Goal: Find specific page/section: Find specific page/section

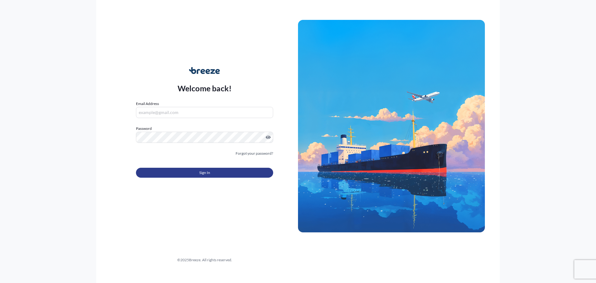
type input "[PERSON_NAME][EMAIL_ADDRESS][PERSON_NAME][DOMAIN_NAME]"
click at [205, 173] on span "Sign In" at bounding box center [204, 172] width 11 height 6
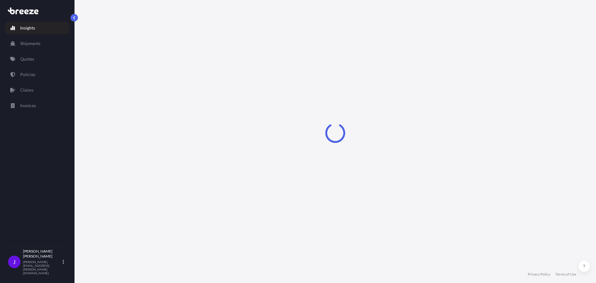
select select "2025"
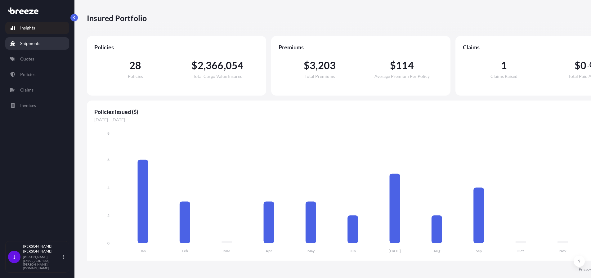
click at [28, 44] on p "Shipments" at bounding box center [30, 43] width 20 height 6
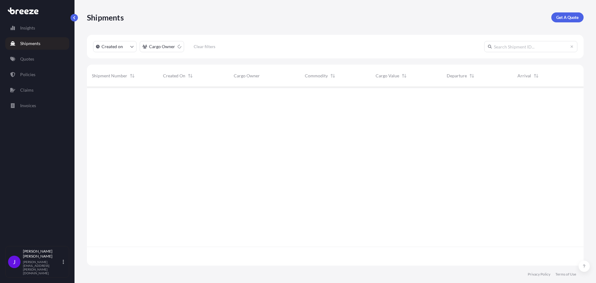
scroll to position [196, 492]
